Goal: Information Seeking & Learning: Learn about a topic

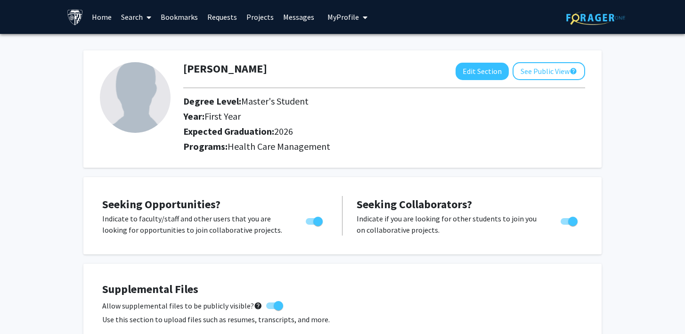
click at [335, 16] on span "My Profile" at bounding box center [344, 16] width 32 height 9
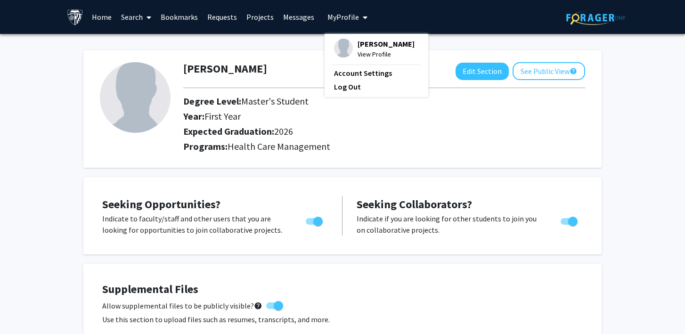
click at [103, 18] on link "Home" at bounding box center [101, 16] width 29 height 33
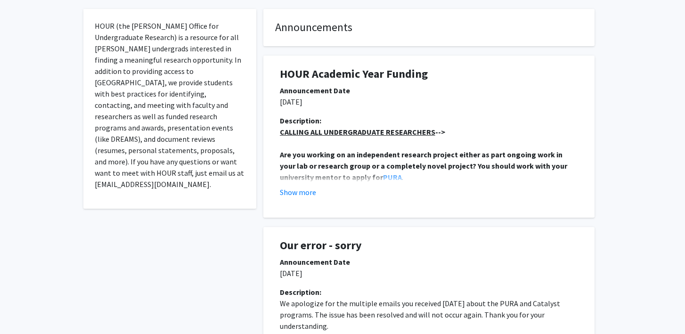
scroll to position [192, 0]
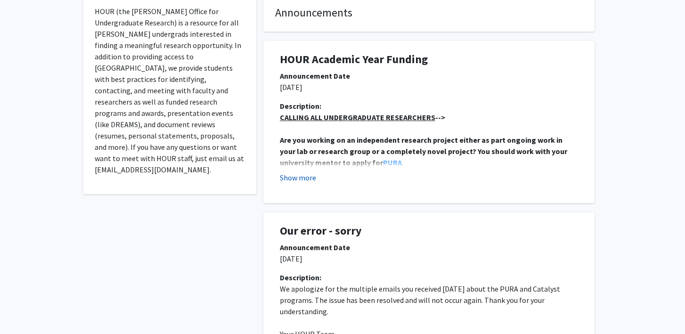
click at [304, 177] on button "Show more" at bounding box center [298, 177] width 36 height 11
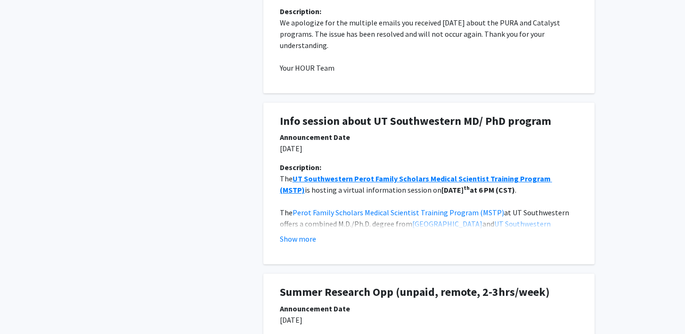
scroll to position [816, 0]
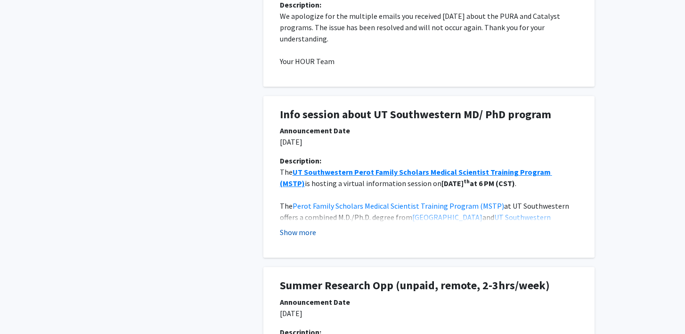
click at [297, 231] on button "Show more" at bounding box center [298, 232] width 36 height 11
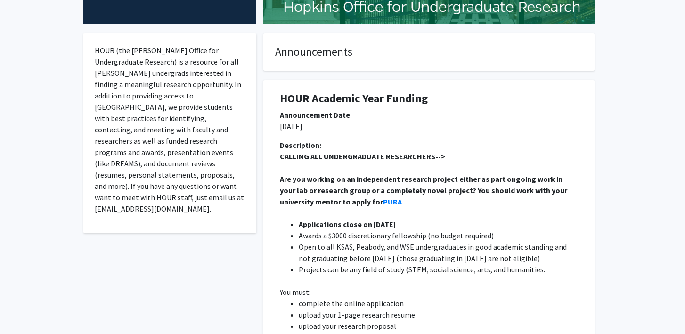
scroll to position [0, 0]
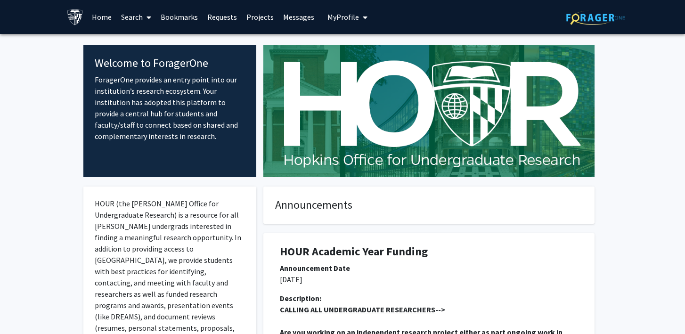
click at [152, 18] on link "Search" at bounding box center [136, 16] width 40 height 33
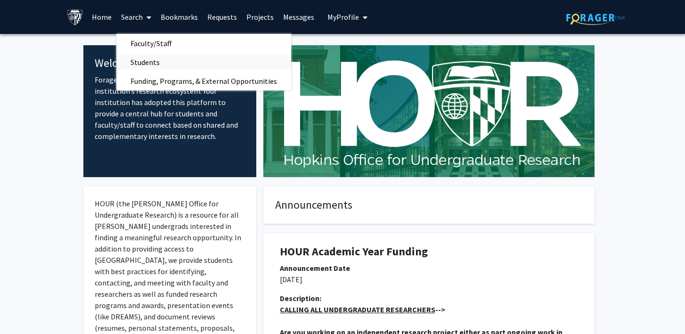
click at [150, 65] on span "Students" at bounding box center [144, 62] width 57 height 19
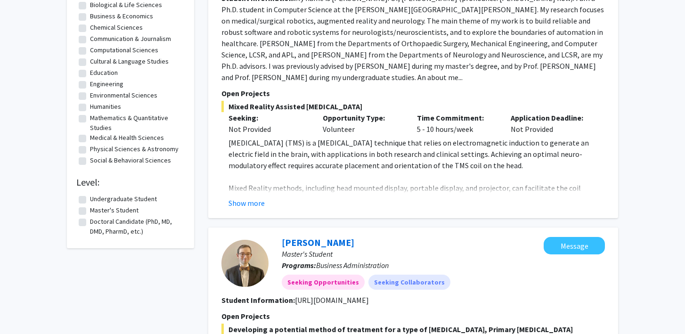
scroll to position [303, 0]
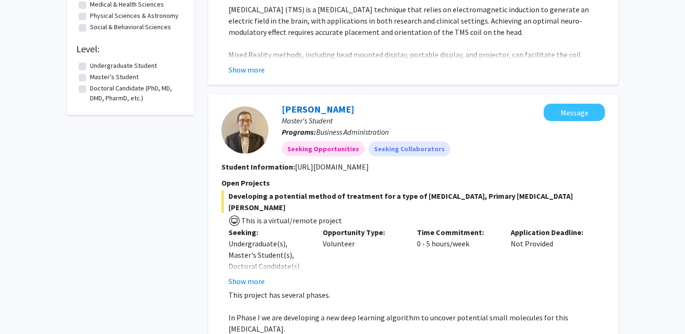
click at [90, 77] on label "Master's Student" at bounding box center [114, 77] width 49 height 10
click at [90, 77] on input "Master's Student" at bounding box center [93, 75] width 6 height 6
checkbox input "true"
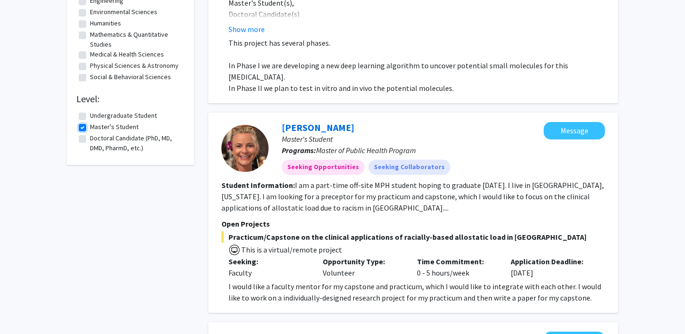
scroll to position [253, 0]
click at [583, 123] on button "Message" at bounding box center [574, 131] width 61 height 17
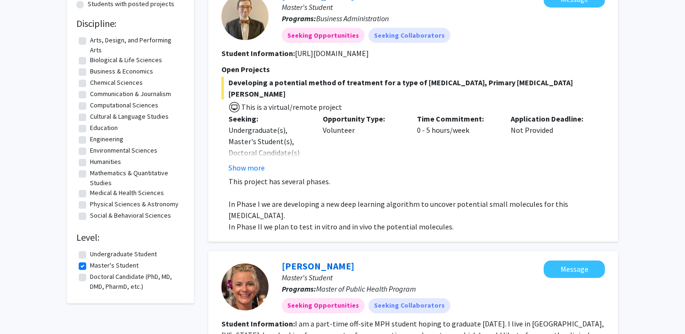
scroll to position [113, 0]
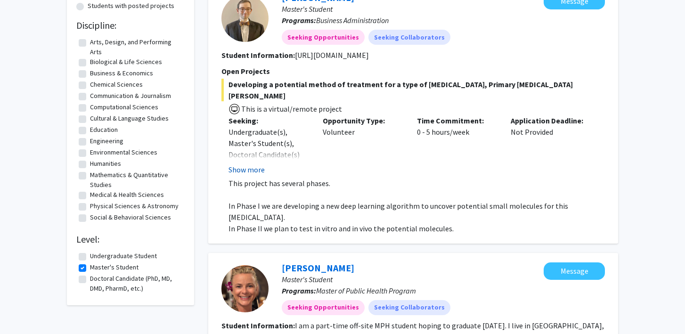
click at [249, 164] on button "Show more" at bounding box center [247, 169] width 36 height 11
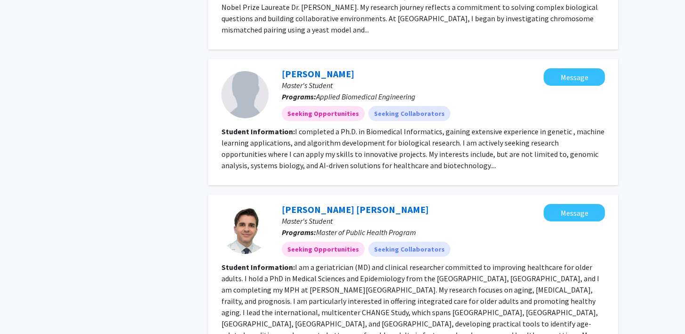
scroll to position [2130, 0]
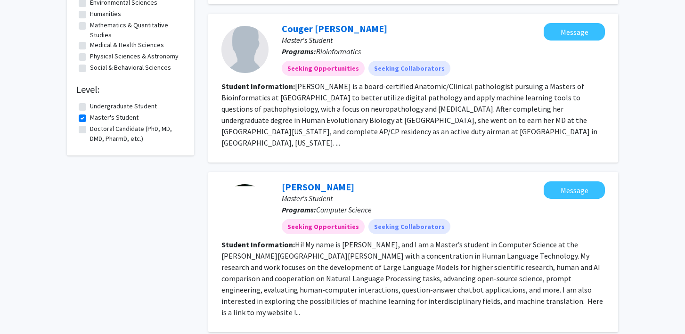
scroll to position [28, 0]
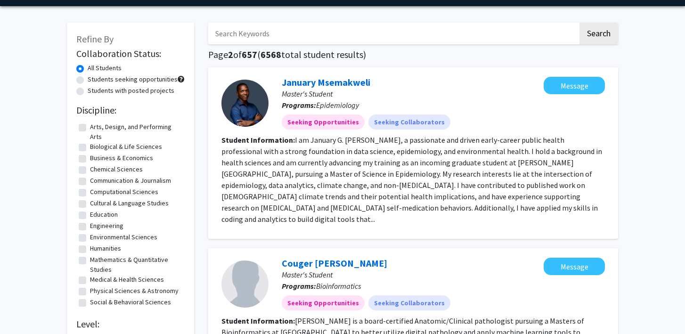
click at [90, 280] on label "Medical & Health Sciences" at bounding box center [127, 280] width 74 height 10
click at [90, 280] on input "Medical & Health Sciences" at bounding box center [93, 278] width 6 height 6
checkbox input "true"
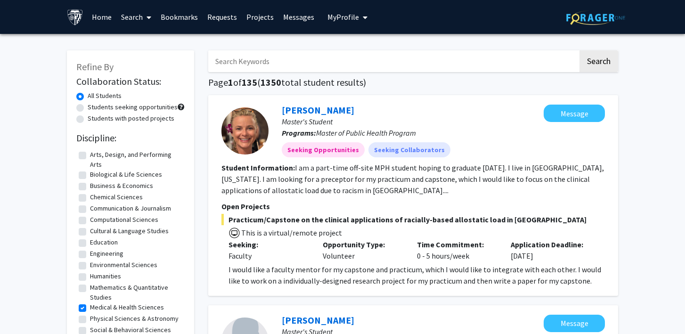
click at [88, 110] on label "Students seeking opportunities" at bounding box center [133, 107] width 90 height 10
click at [88, 108] on input "Students seeking opportunities" at bounding box center [91, 105] width 6 height 6
radio input "true"
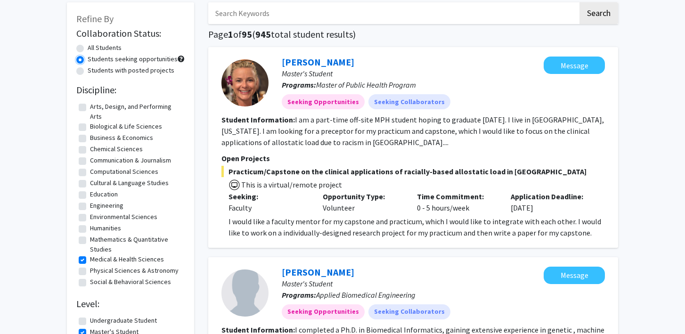
scroll to position [130, 0]
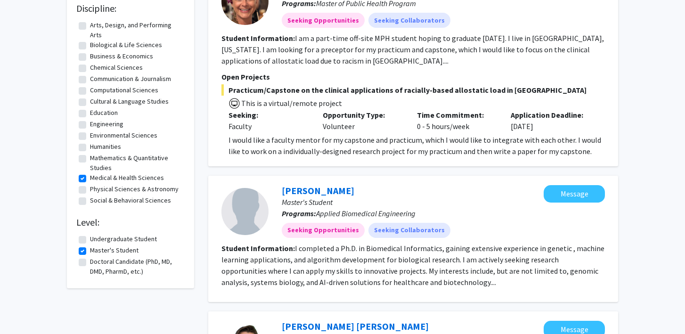
click at [90, 249] on label "Master's Student" at bounding box center [114, 251] width 49 height 10
click at [90, 249] on input "Master's Student" at bounding box center [93, 249] width 6 height 6
checkbox input "false"
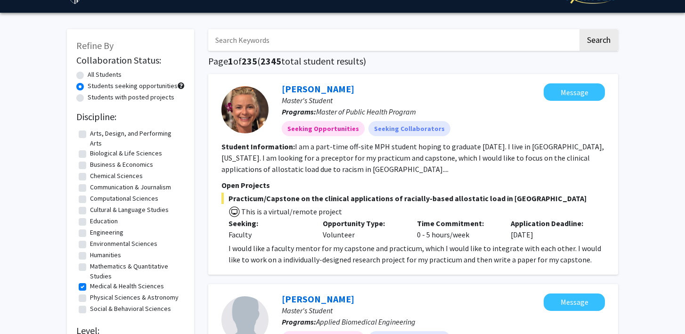
scroll to position [321, 0]
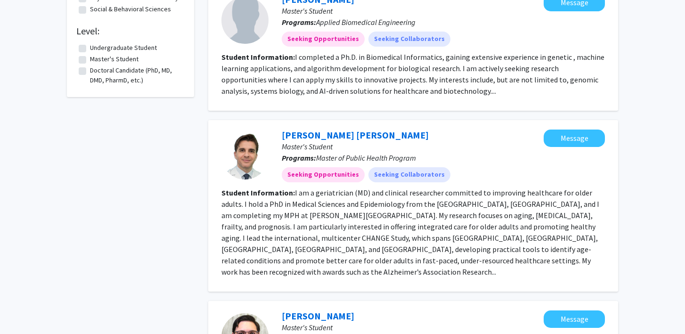
click at [84, 76] on fg-checkbox "Doctoral Candidate (PhD, MD, DMD, PharmD, etc.) Doctoral Candidate (PhD, MD, DM…" at bounding box center [131, 76] width 104 height 20
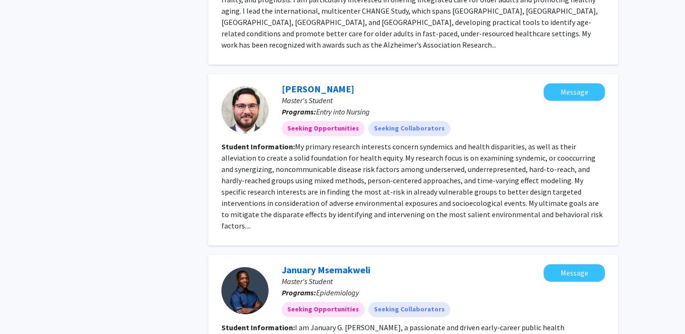
scroll to position [0, 0]
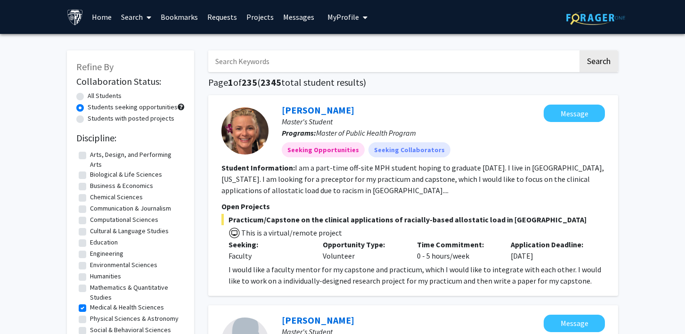
click at [88, 122] on label "Students with posted projects" at bounding box center [131, 119] width 87 height 10
click at [88, 120] on input "Students with posted projects" at bounding box center [91, 117] width 6 height 6
radio input "true"
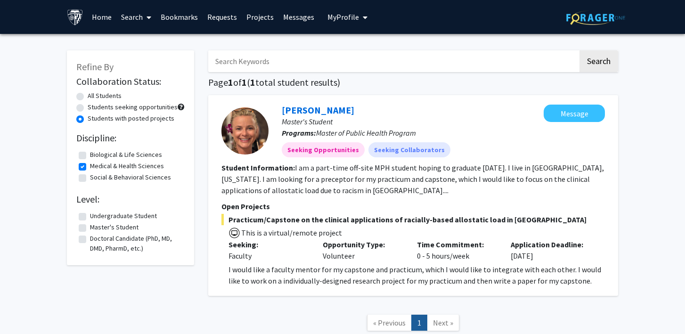
click at [88, 96] on label "All Students" at bounding box center [105, 96] width 34 height 10
click at [88, 96] on input "All Students" at bounding box center [91, 94] width 6 height 6
radio input "true"
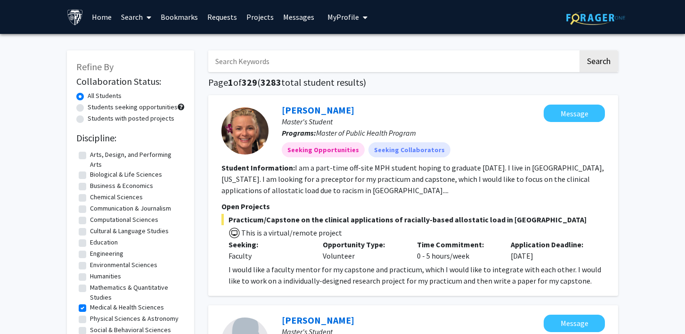
click at [252, 16] on link "Projects" at bounding box center [260, 16] width 37 height 33
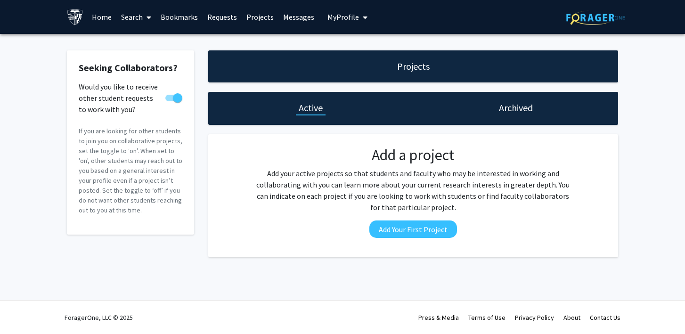
click at [183, 16] on link "Bookmarks" at bounding box center [179, 16] width 47 height 33
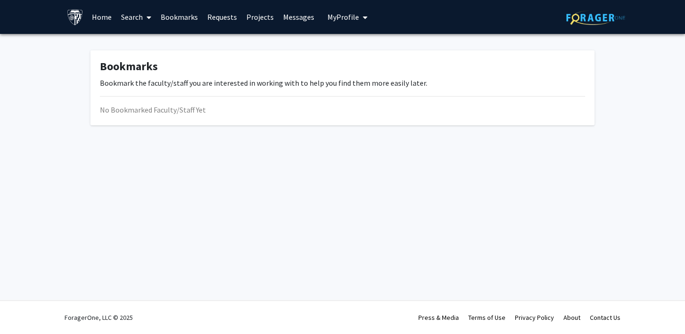
click at [225, 21] on link "Requests" at bounding box center [222, 16] width 39 height 33
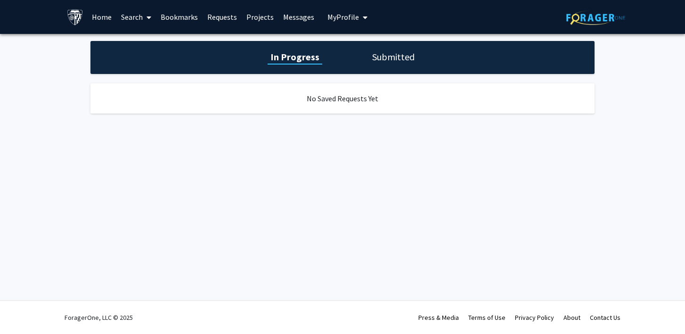
click at [291, 18] on link "Messages" at bounding box center [299, 16] width 41 height 33
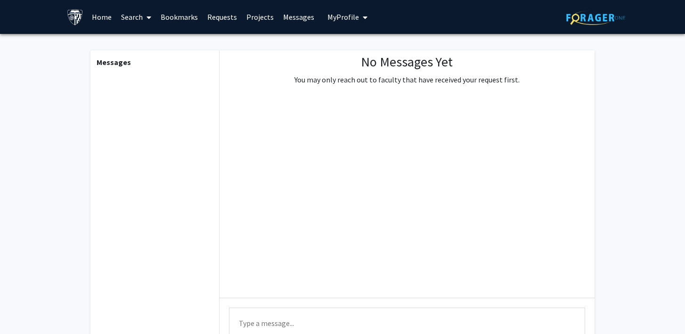
click at [148, 14] on icon at bounding box center [149, 18] width 5 height 8
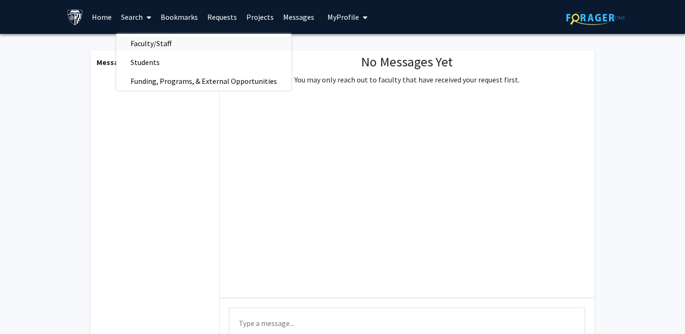
click at [185, 42] on link "Faculty/Staff" at bounding box center [203, 43] width 175 height 14
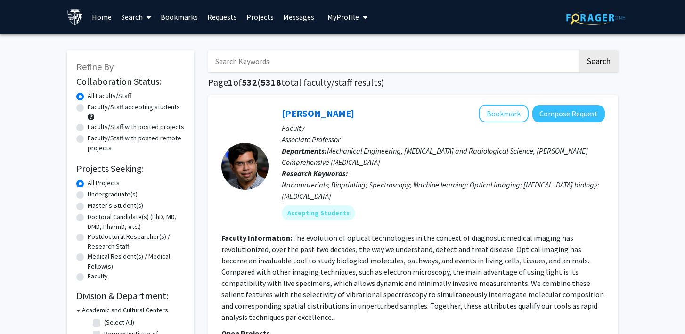
click at [88, 207] on label "Master's Student(s)" at bounding box center [116, 206] width 56 height 10
click at [88, 207] on input "Master's Student(s)" at bounding box center [91, 204] width 6 height 6
radio input "true"
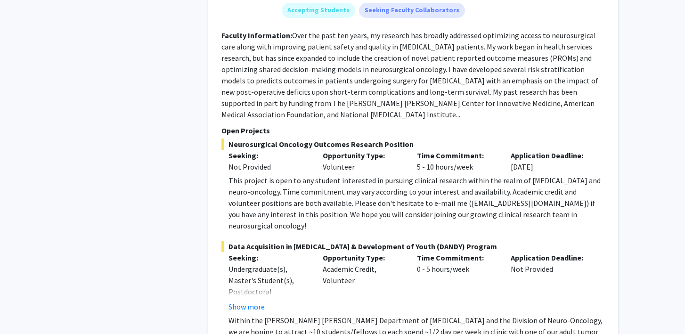
scroll to position [2323, 0]
